Goal: Task Accomplishment & Management: Use online tool/utility

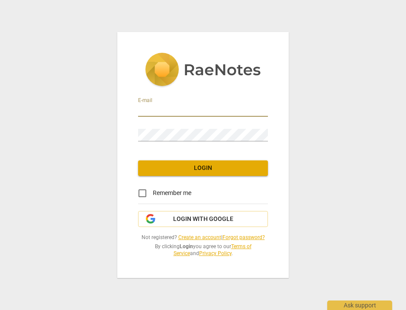
type input "[PERSON_NAME][EMAIL_ADDRESS][DOMAIN_NAME]"
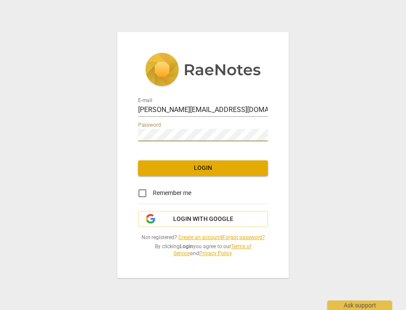
click at [198, 167] on span "Login" at bounding box center [203, 168] width 116 height 9
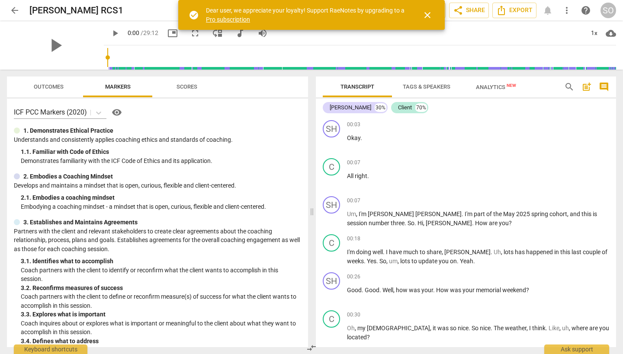
click at [405, 13] on span "close" at bounding box center [427, 15] width 10 height 10
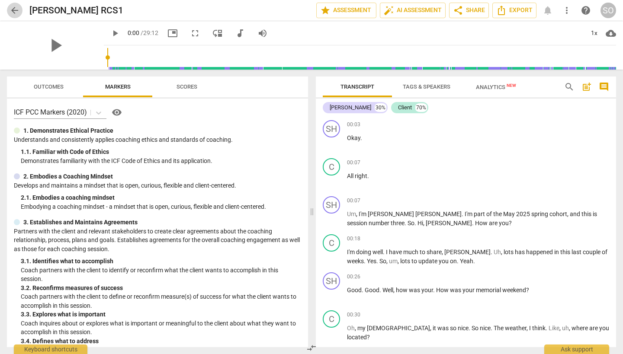
click at [12, 10] on span "arrow_back" at bounding box center [15, 10] width 10 height 10
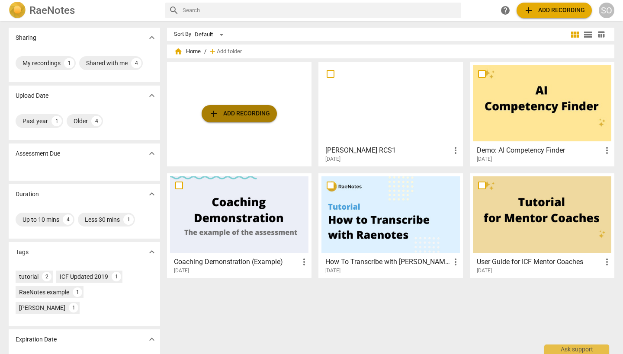
click at [224, 116] on span "add Add recording" at bounding box center [238, 114] width 61 height 10
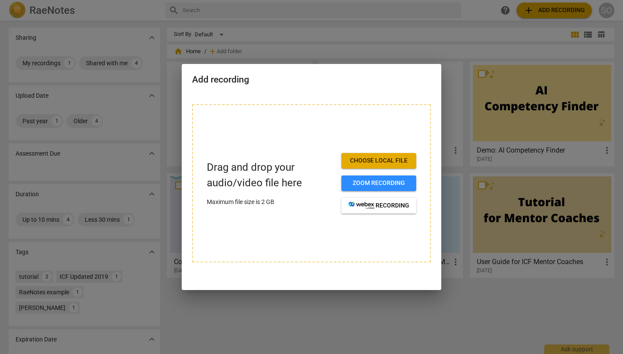
click at [378, 157] on span "Choose local file" at bounding box center [378, 161] width 61 height 9
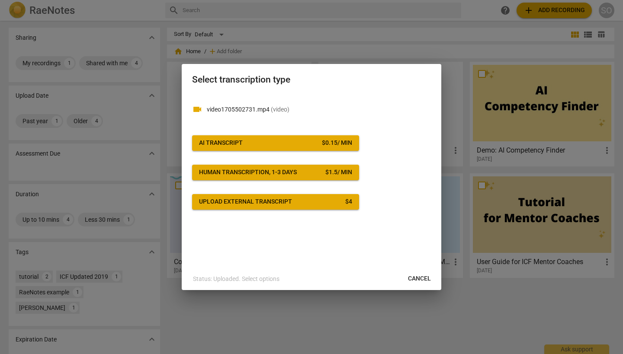
click at [278, 141] on span "AI Transcript $ 0.15 / min" at bounding box center [275, 143] width 153 height 9
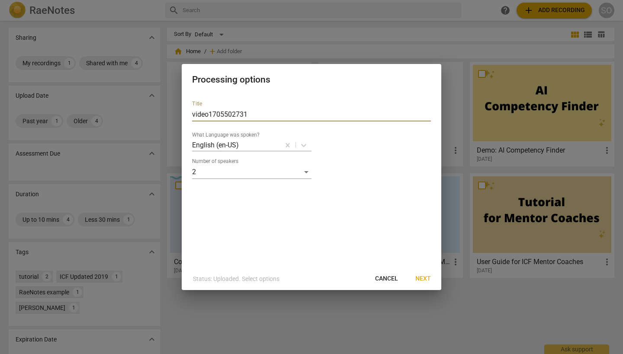
drag, startPoint x: 256, startPoint y: 116, endPoint x: 190, endPoint y: 111, distance: 66.4
click at [189, 111] on div "Title video1705502731 What Language was spoken? English (en-US) Number of speak…" at bounding box center [311, 181] width 259 height 174
type input "[PERSON_NAME] RS2"
click at [405, 278] on span "Next" at bounding box center [423, 279] width 16 height 9
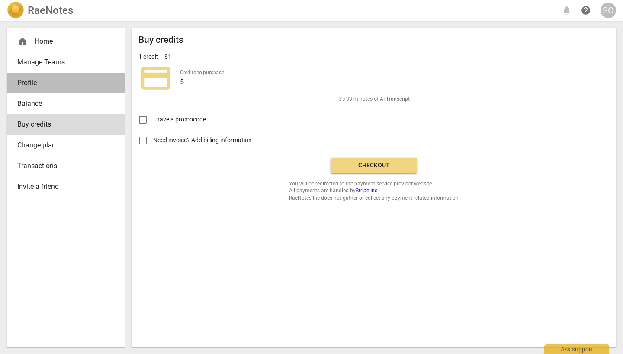
click at [32, 83] on span "Profile" at bounding box center [62, 83] width 90 height 10
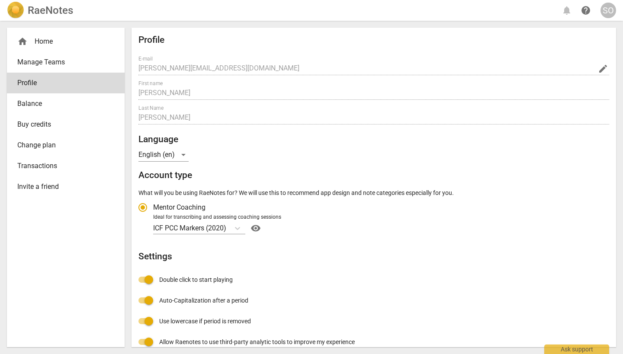
click at [127, 110] on div "home Home Manage Teams Profile Balance Buy credits Change plan Transactions Inv…" at bounding box center [311, 187] width 623 height 333
click at [405, 70] on span "edit" at bounding box center [603, 69] width 10 height 10
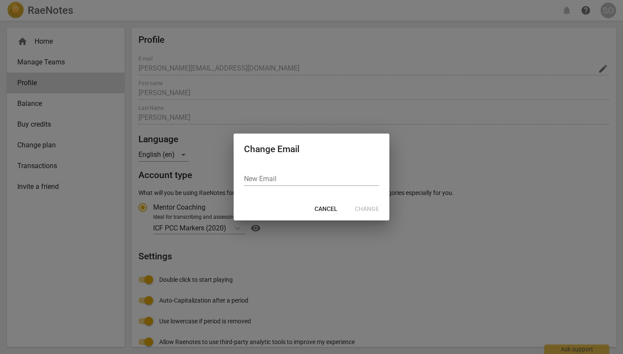
click at [332, 203] on button "Cancel" at bounding box center [325, 210] width 37 height 16
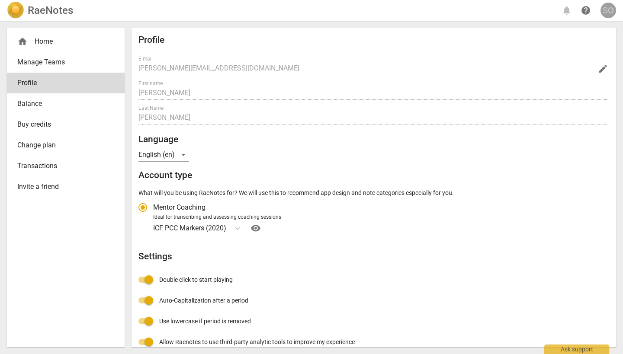
click at [405, 8] on div "SO" at bounding box center [608, 11] width 16 height 16
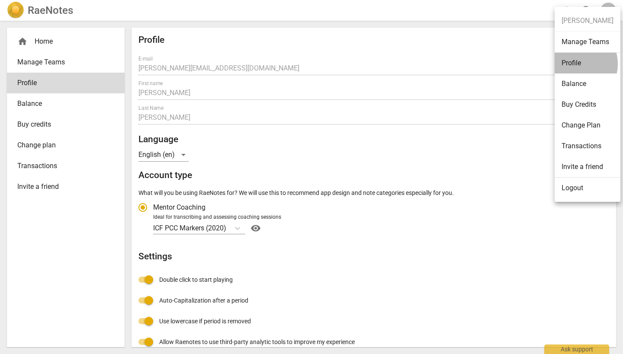
click at [405, 64] on li "Profile" at bounding box center [587, 63] width 66 height 21
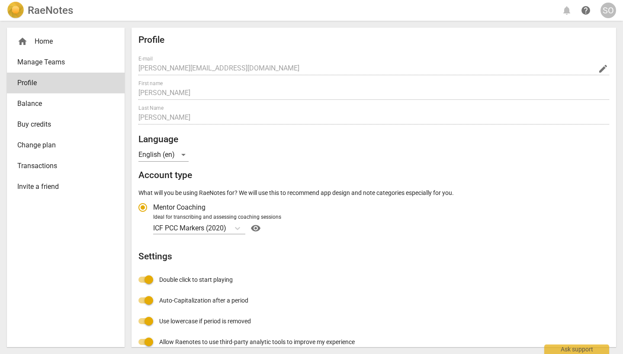
click at [405, 11] on div "SO" at bounding box center [608, 11] width 16 height 16
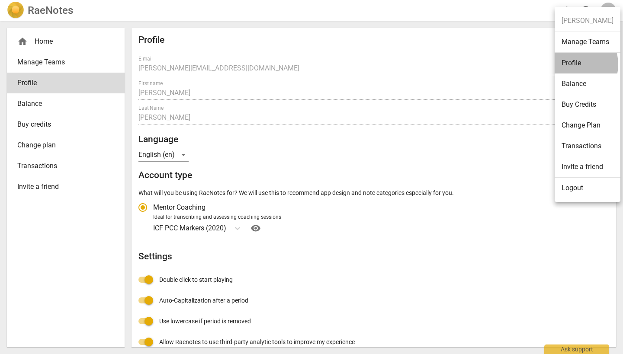
click at [405, 64] on li "Profile" at bounding box center [587, 63] width 66 height 21
radio input "false"
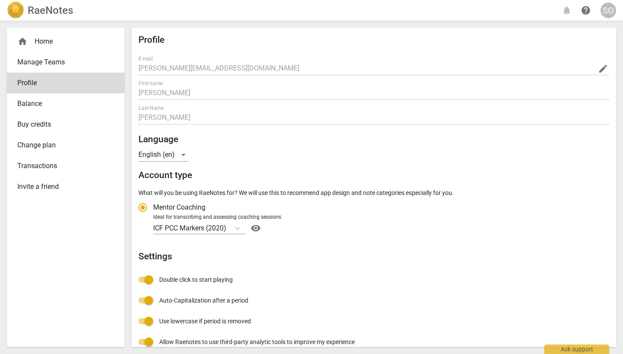
click at [40, 106] on span "Balance" at bounding box center [62, 104] width 90 height 10
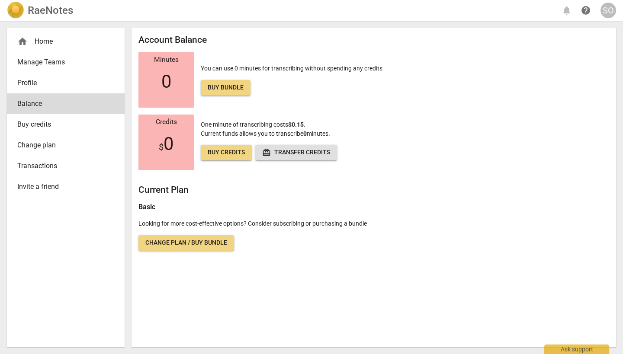
click at [35, 123] on span "Buy credits" at bounding box center [62, 124] width 90 height 10
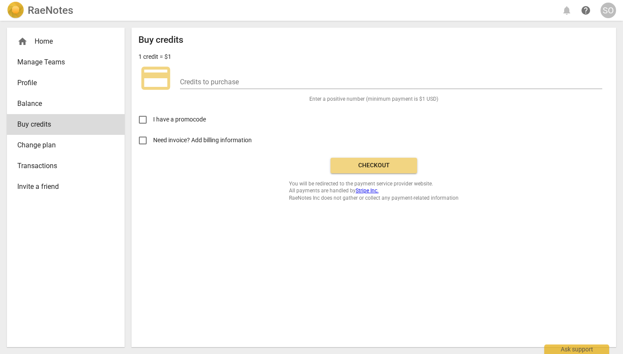
click at [37, 65] on span "Manage Teams" at bounding box center [62, 62] width 90 height 10
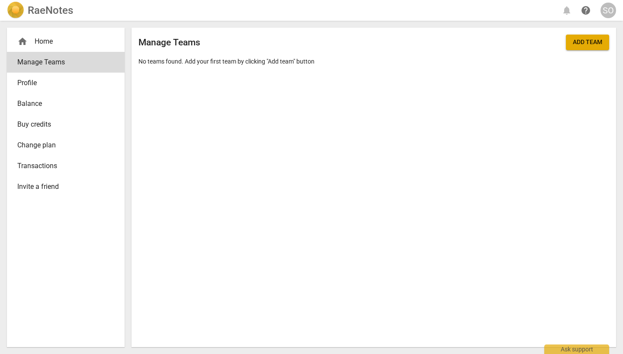
click at [59, 46] on div "home Home" at bounding box center [62, 41] width 90 height 10
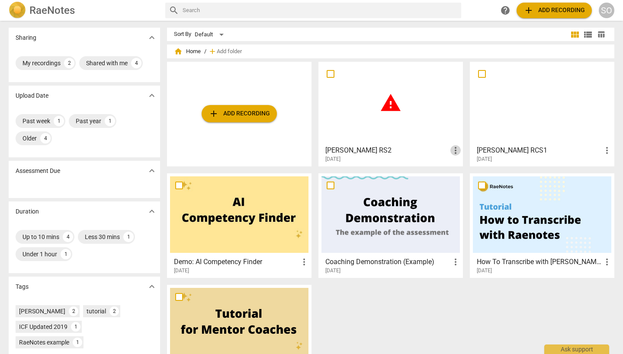
click at [405, 151] on span "more_vert" at bounding box center [455, 150] width 10 height 10
click at [402, 146] on div at bounding box center [311, 177] width 623 height 354
click at [354, 147] on h3 "[PERSON_NAME] RS2" at bounding box center [387, 150] width 125 height 10
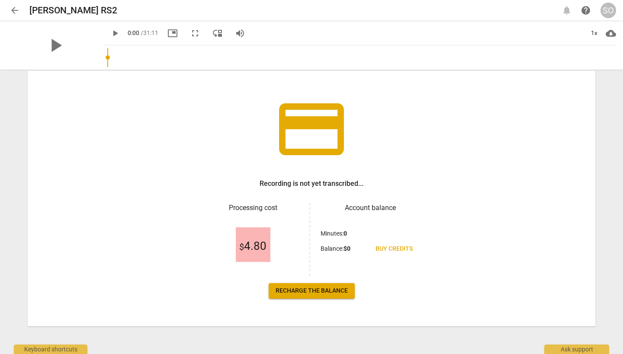
click at [397, 247] on span "Buy credits" at bounding box center [393, 249] width 37 height 9
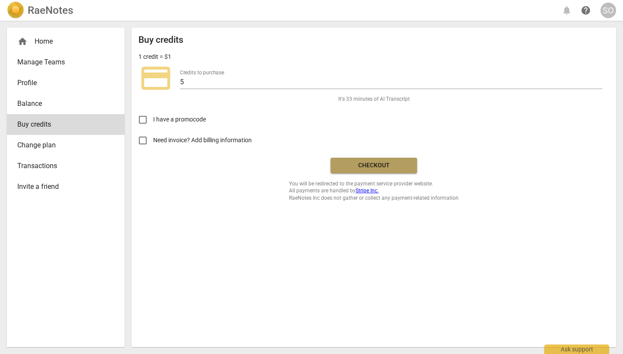
click at [361, 166] on span "Checkout" at bounding box center [373, 165] width 73 height 9
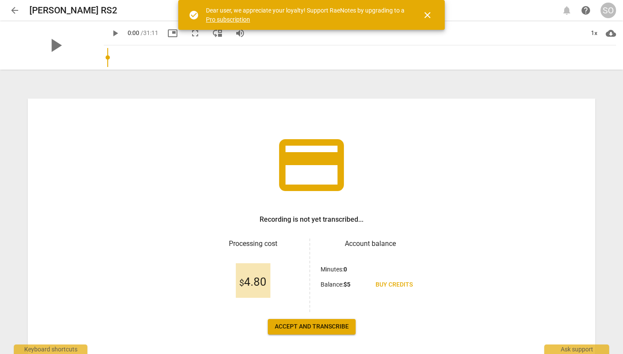
click at [427, 15] on span "close" at bounding box center [427, 15] width 10 height 10
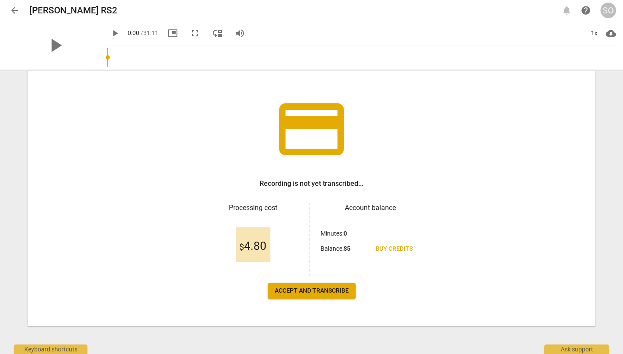
click at [307, 291] on span "Accept and transcribe" at bounding box center [312, 291] width 74 height 9
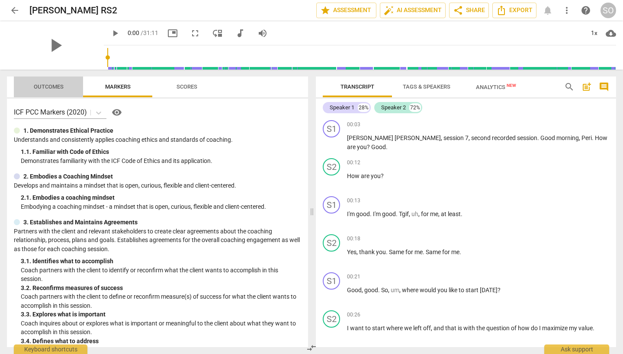
click at [51, 89] on span "Outcomes" at bounding box center [49, 86] width 30 height 6
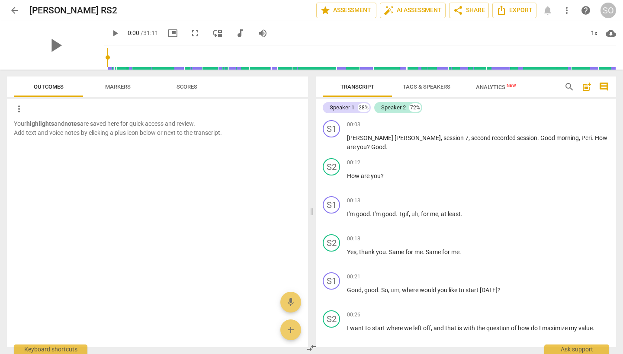
click at [197, 89] on span "Scores" at bounding box center [186, 86] width 21 height 6
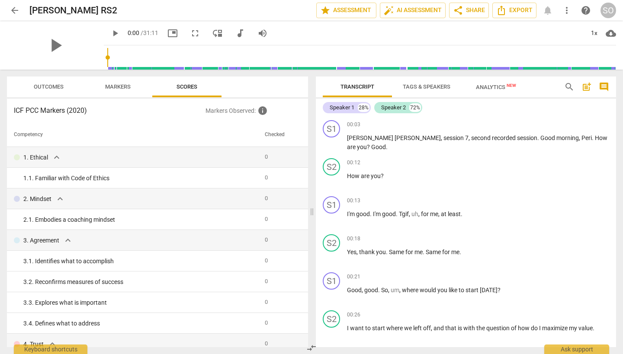
click at [112, 89] on span "Markers" at bounding box center [118, 86] width 26 height 6
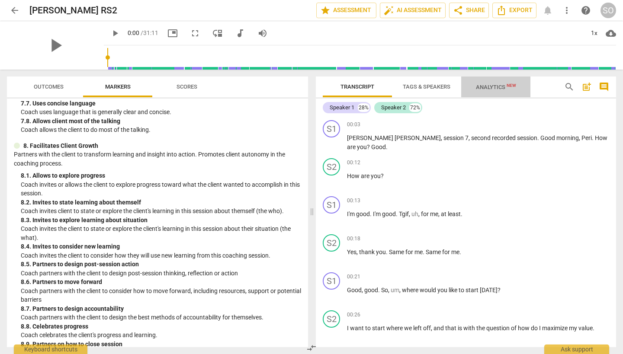
click at [494, 90] on span "Analytics New" at bounding box center [496, 87] width 40 height 6
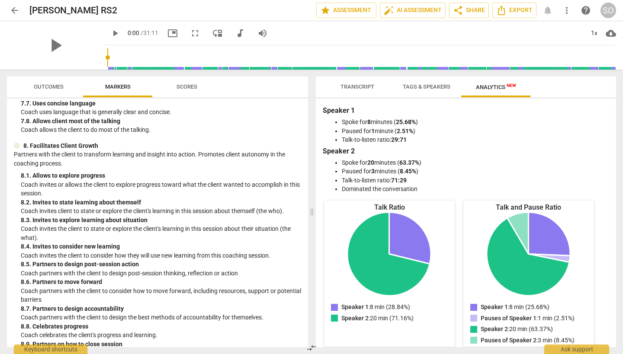
click at [367, 85] on span "Transcript" at bounding box center [357, 86] width 34 height 6
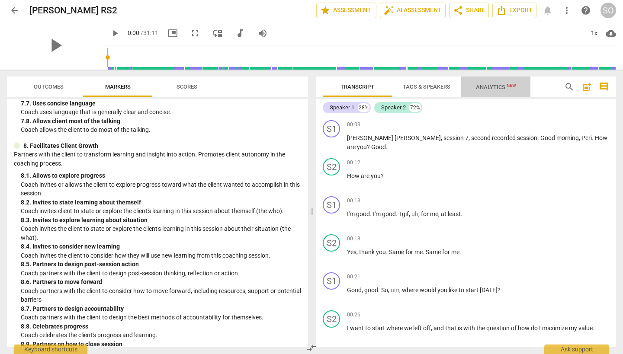
click at [496, 90] on span "Analytics New" at bounding box center [496, 87] width 40 height 6
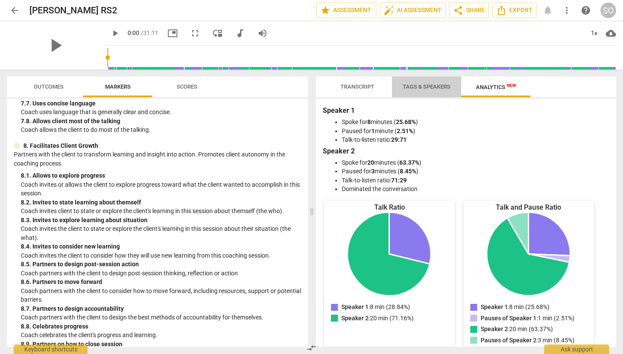
click at [419, 79] on button "Tags & Speakers" at bounding box center [426, 87] width 69 height 21
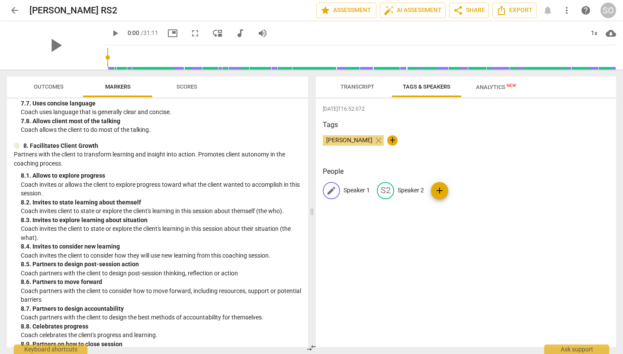
click at [333, 190] on span "edit" at bounding box center [331, 191] width 10 height 10
type input "D"
type input "[PERSON_NAME]"
click at [456, 184] on div "edit Speaker 2" at bounding box center [456, 190] width 47 height 17
type input "Client"
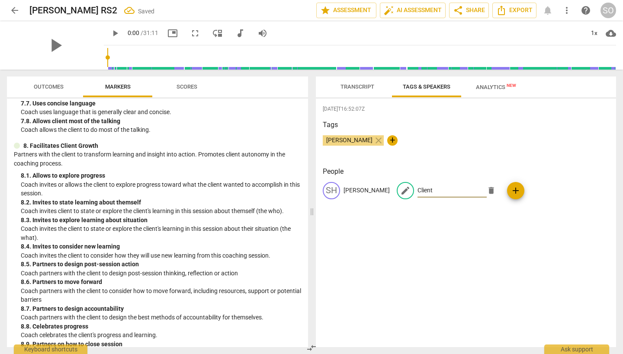
click at [407, 264] on div "[DATE]T16:52:07Z Tags [PERSON_NAME] close + People SH [PERSON_NAME] edit Client…" at bounding box center [466, 223] width 300 height 249
click at [355, 87] on span "Transcript" at bounding box center [357, 86] width 34 height 6
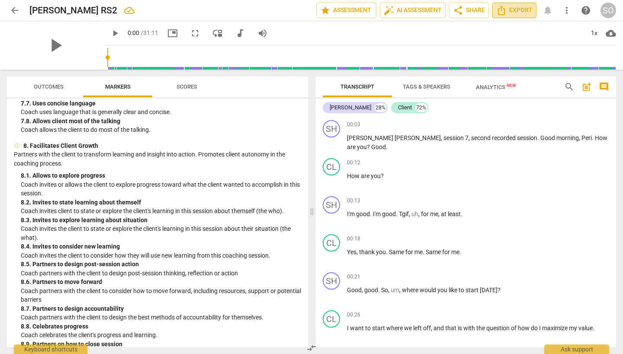
click at [507, 13] on span "Export" at bounding box center [514, 10] width 36 height 10
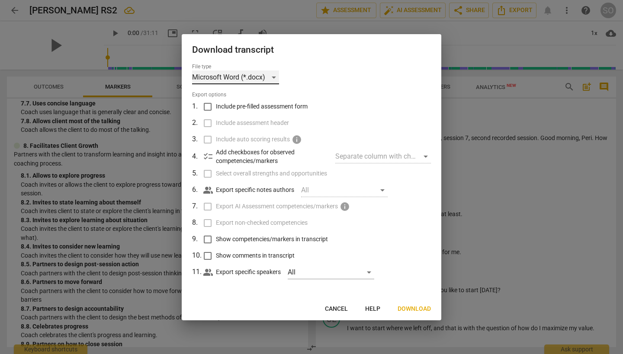
click at [273, 77] on div "Microsoft Word (*.docx)" at bounding box center [235, 77] width 87 height 14
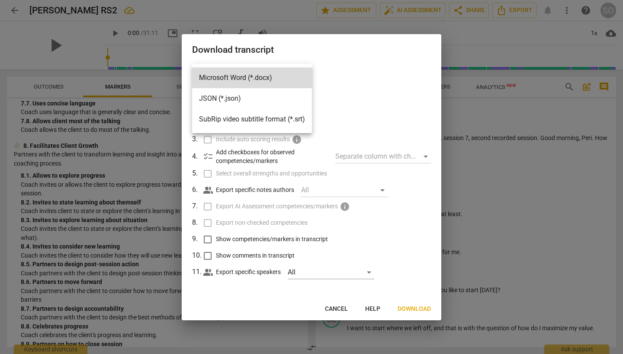
click at [365, 93] on div at bounding box center [311, 177] width 623 height 354
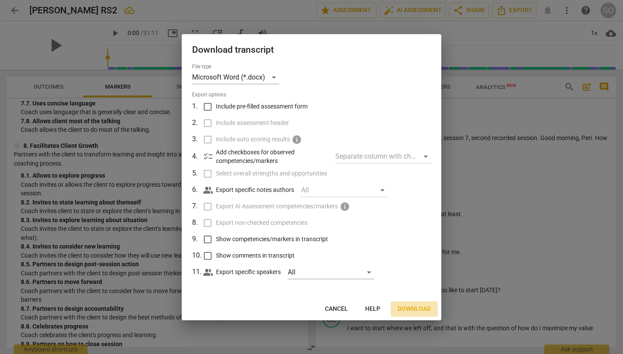
click at [421, 309] on span "Download" at bounding box center [413, 309] width 33 height 9
